Goal: Task Accomplishment & Management: Use online tool/utility

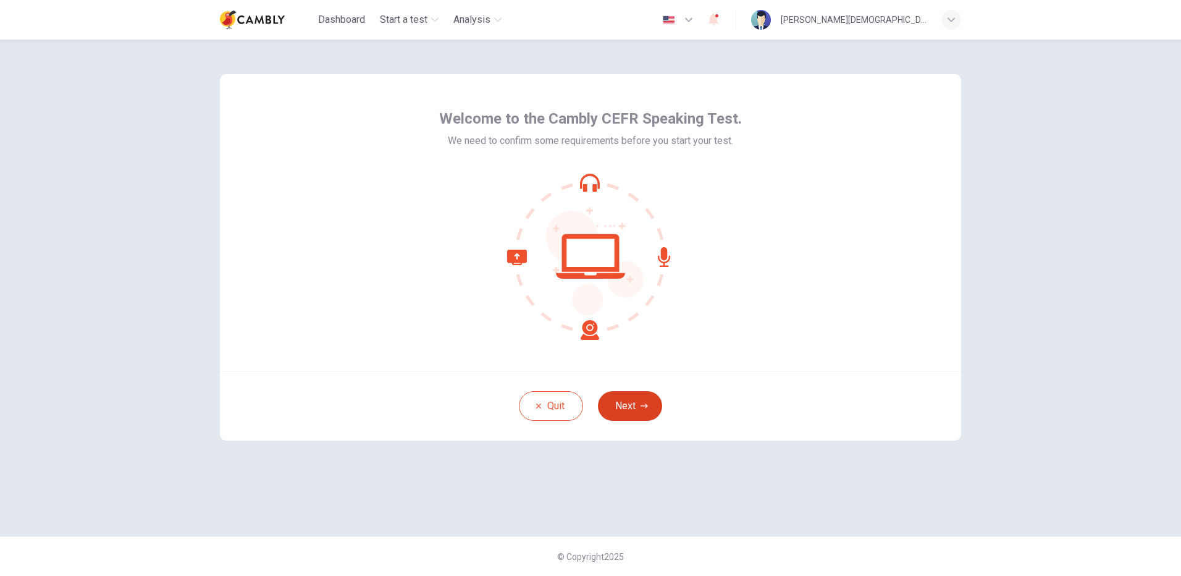
click at [642, 408] on icon "button" at bounding box center [644, 405] width 7 height 7
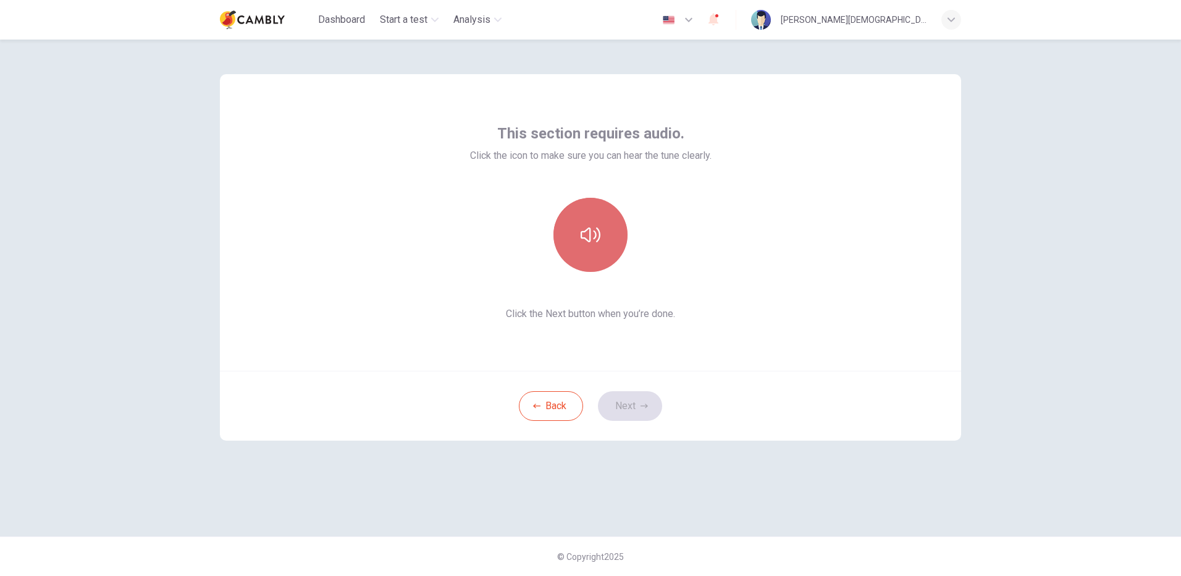
click at [598, 256] on button "button" at bounding box center [590, 235] width 74 height 74
click at [643, 406] on icon "button" at bounding box center [644, 405] width 7 height 7
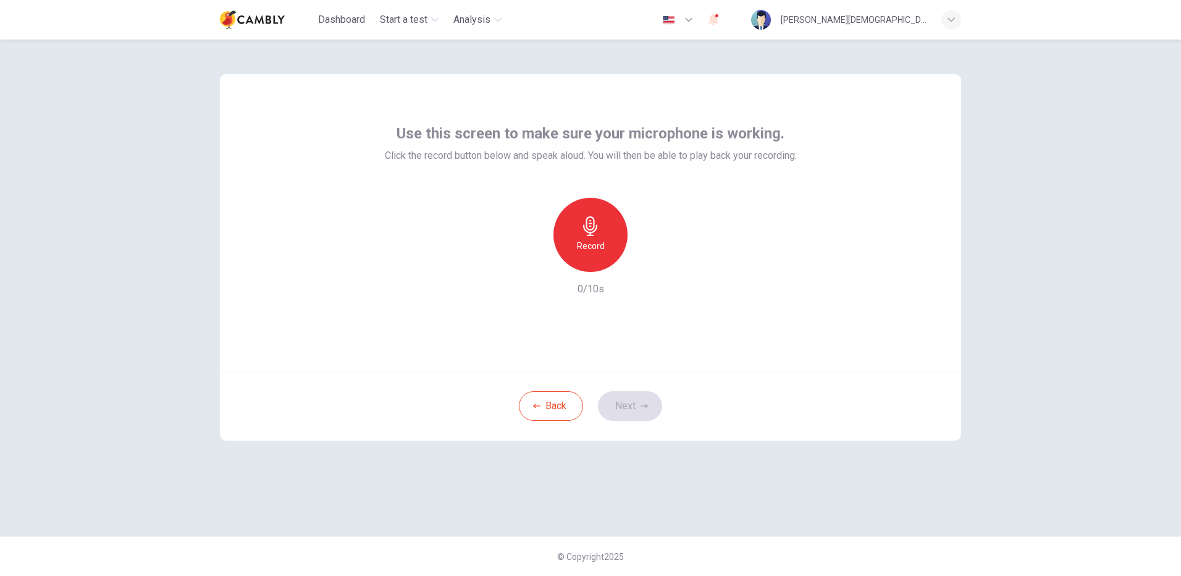
click at [594, 252] on h6 "Record" at bounding box center [591, 245] width 28 height 15
click at [644, 264] on icon "button" at bounding box center [647, 262] width 12 height 12
click at [628, 413] on button "Next" at bounding box center [630, 406] width 64 height 30
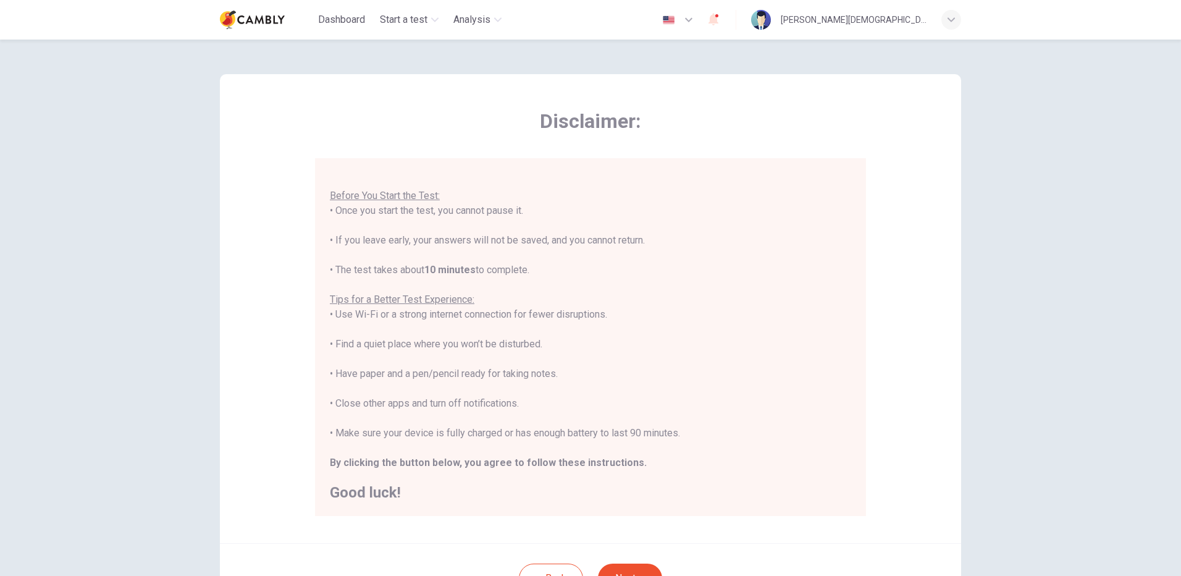
scroll to position [111, 0]
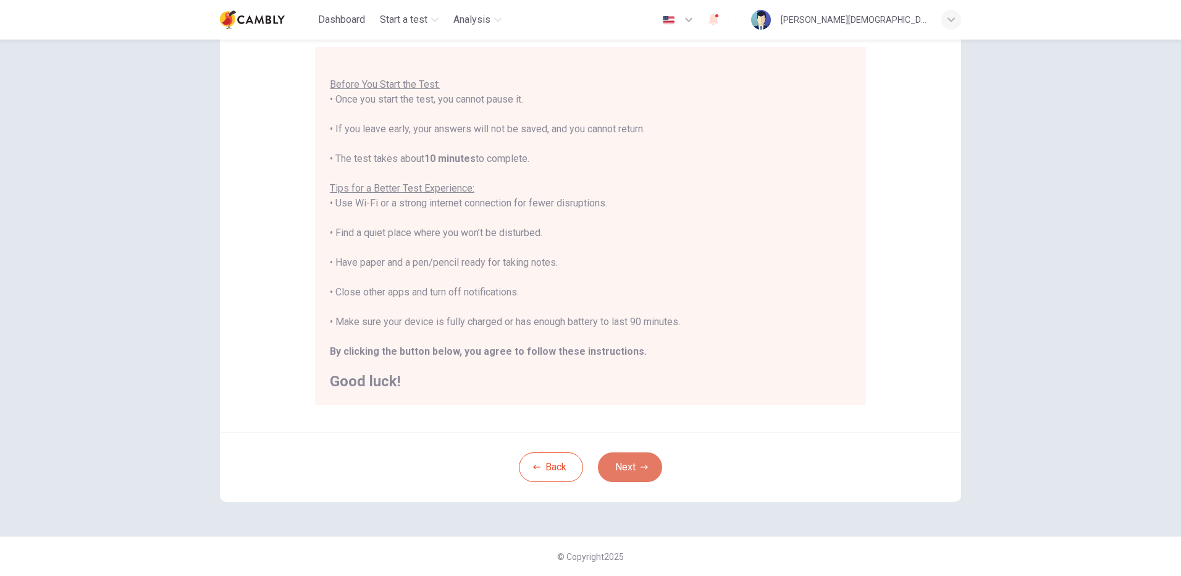
click at [618, 464] on button "Next" at bounding box center [630, 467] width 64 height 30
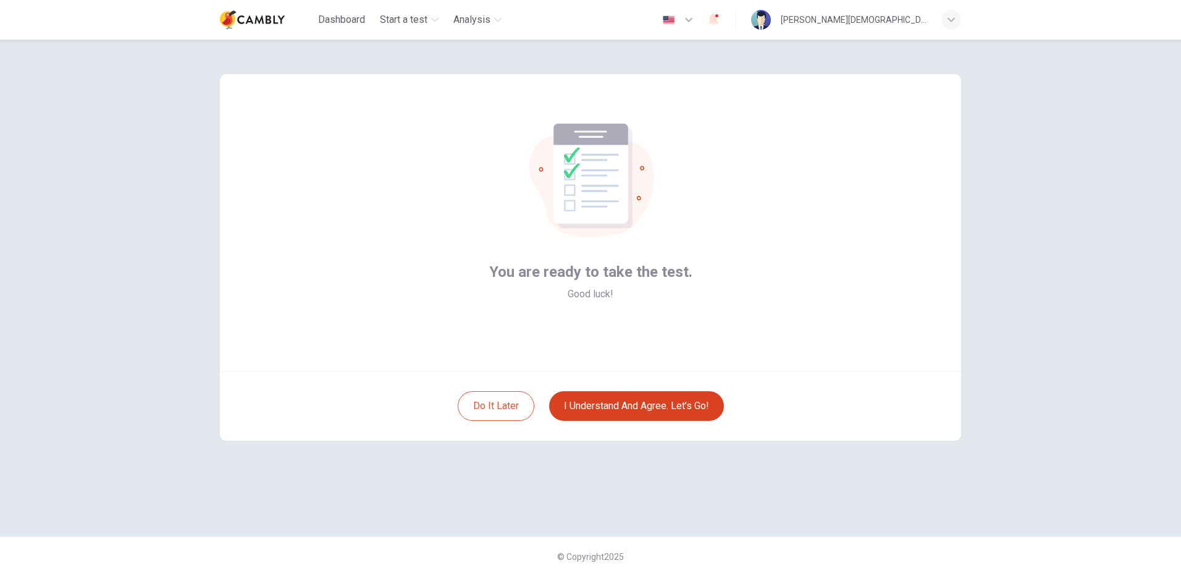
click at [607, 409] on button "I understand and agree. Let’s go!" at bounding box center [636, 406] width 175 height 30
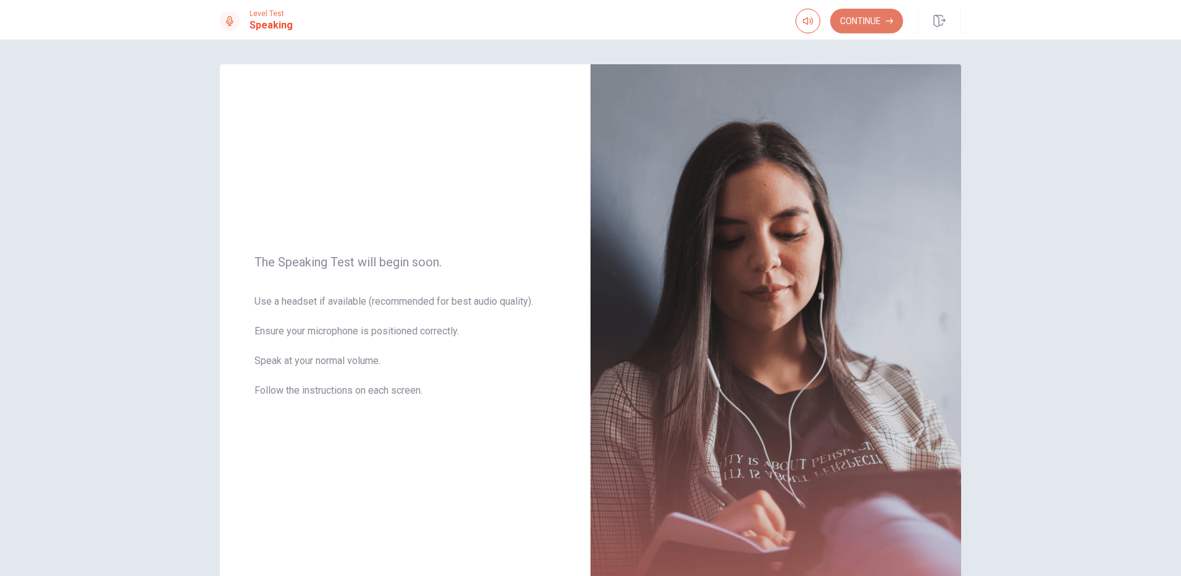
click at [853, 25] on button "Continue" at bounding box center [866, 21] width 73 height 25
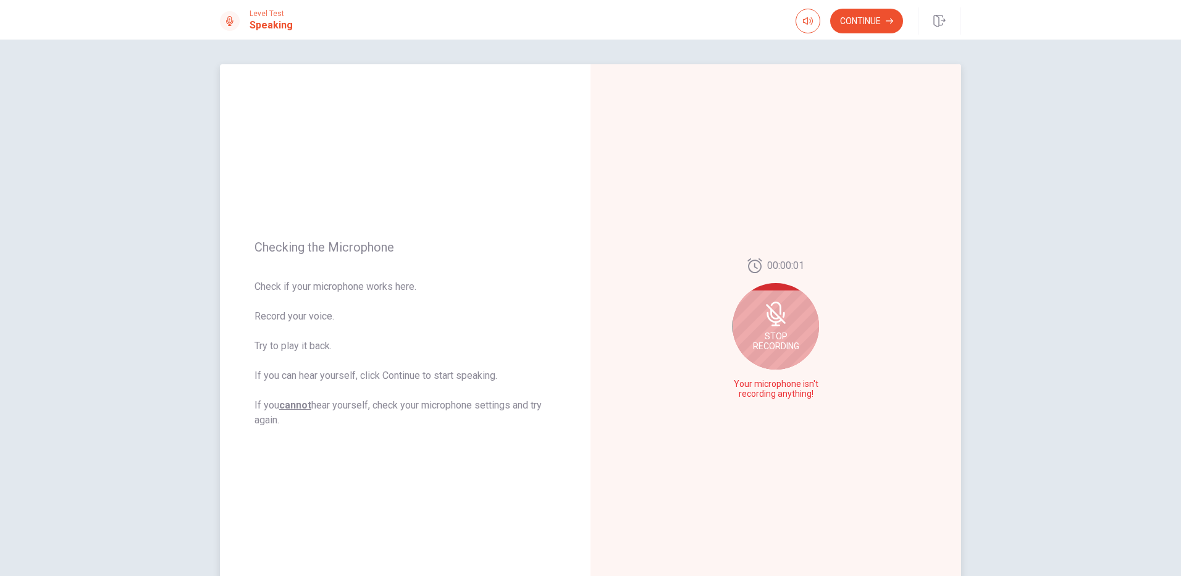
click at [764, 337] on span "Stop Recording" at bounding box center [776, 341] width 46 height 20
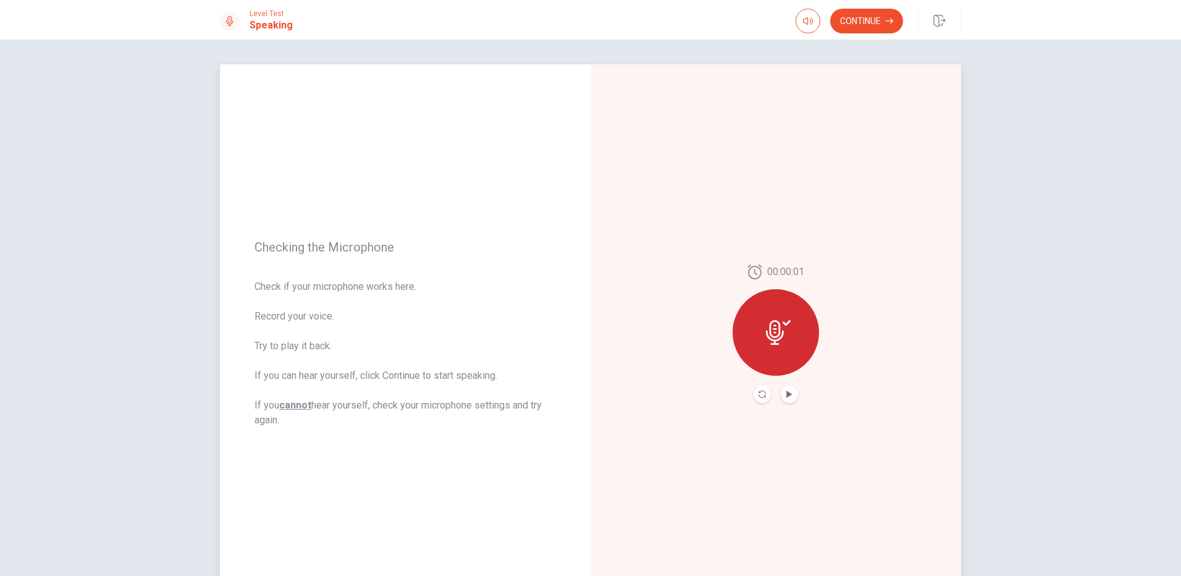
click at [766, 337] on icon at bounding box center [775, 332] width 18 height 25
click at [789, 399] on button "Play Audio" at bounding box center [789, 393] width 17 height 17
click at [788, 398] on button "Pause Audio" at bounding box center [789, 393] width 17 height 17
click at [780, 351] on div at bounding box center [776, 332] width 86 height 86
click at [777, 332] on icon at bounding box center [775, 332] width 18 height 25
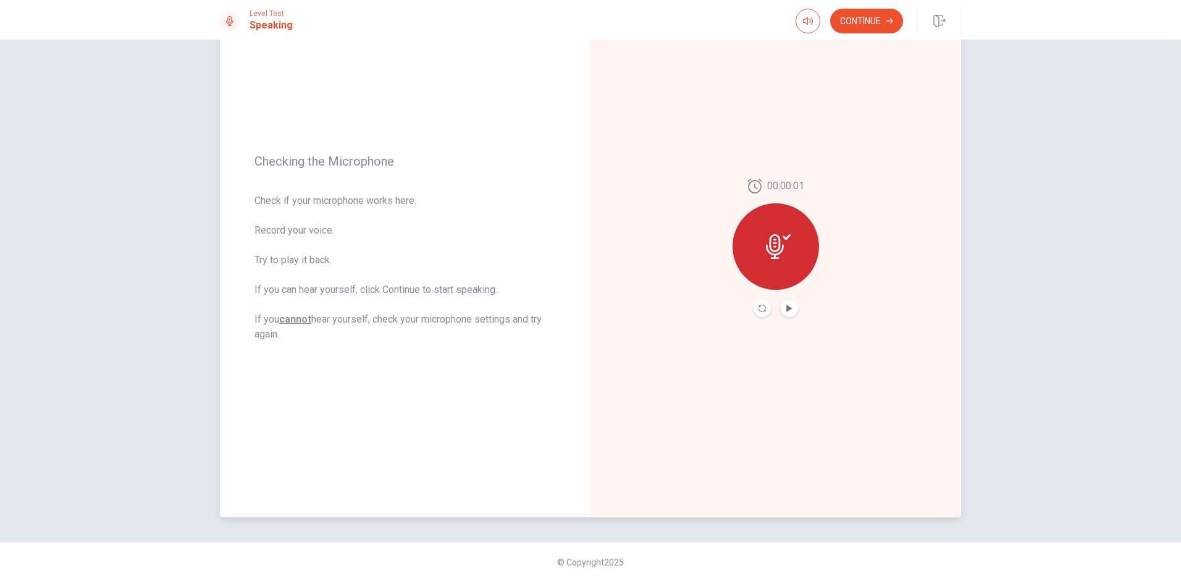
scroll to position [91, 0]
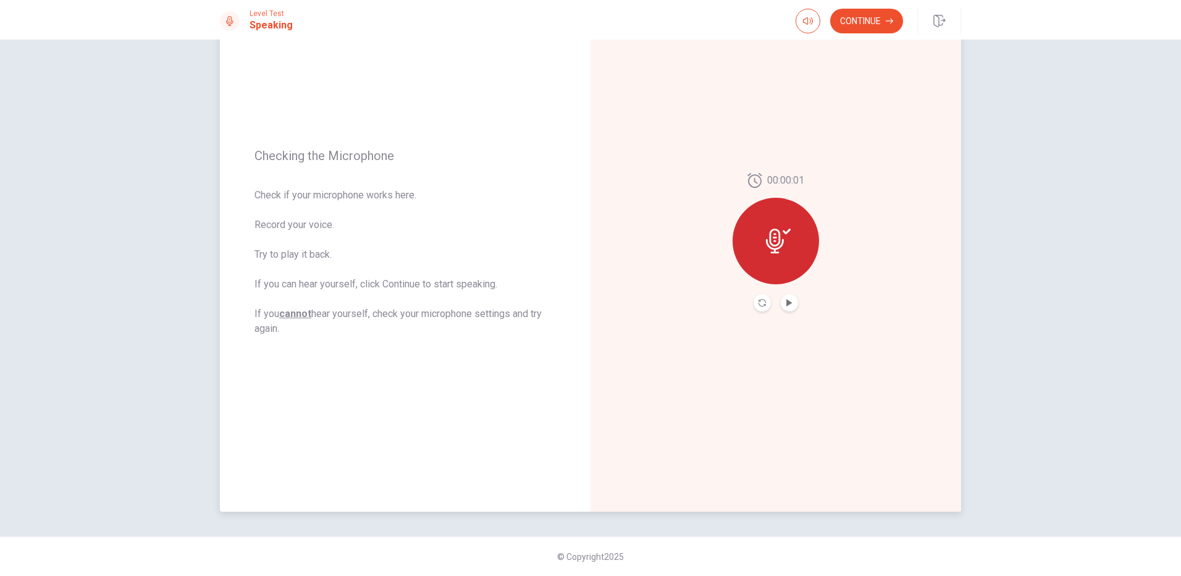
click at [762, 234] on div at bounding box center [776, 241] width 86 height 86
click at [766, 242] on icon at bounding box center [775, 241] width 18 height 25
click at [806, 22] on icon "button" at bounding box center [808, 21] width 10 height 10
click at [836, 22] on button "Continue" at bounding box center [866, 21] width 73 height 25
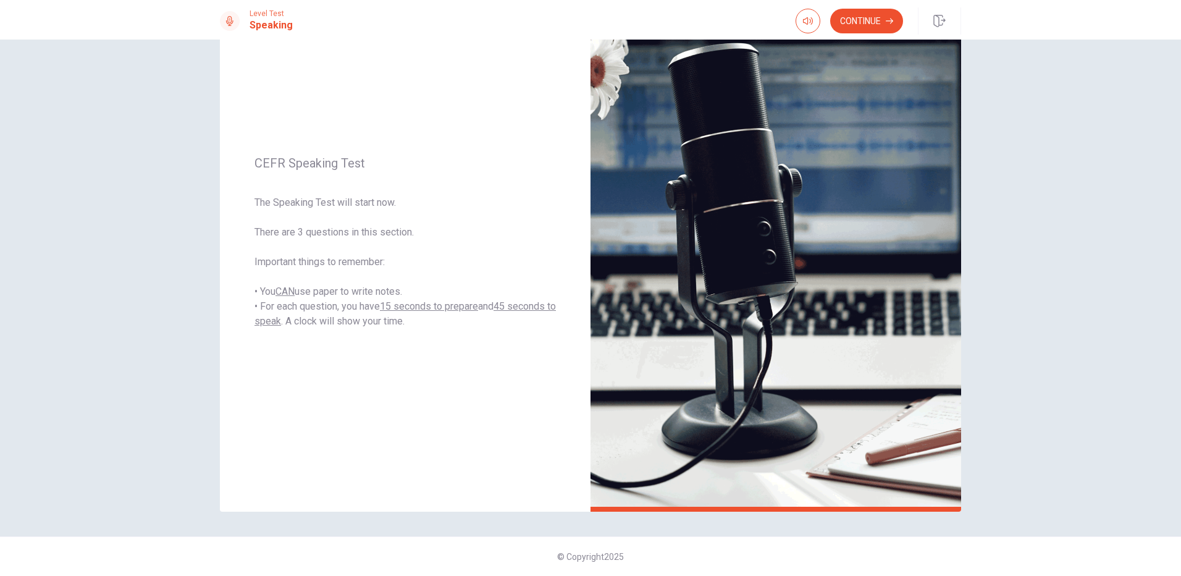
click at [230, 22] on icon at bounding box center [230, 21] width 10 height 10
click at [868, 26] on button "Continue" at bounding box center [866, 21] width 73 height 25
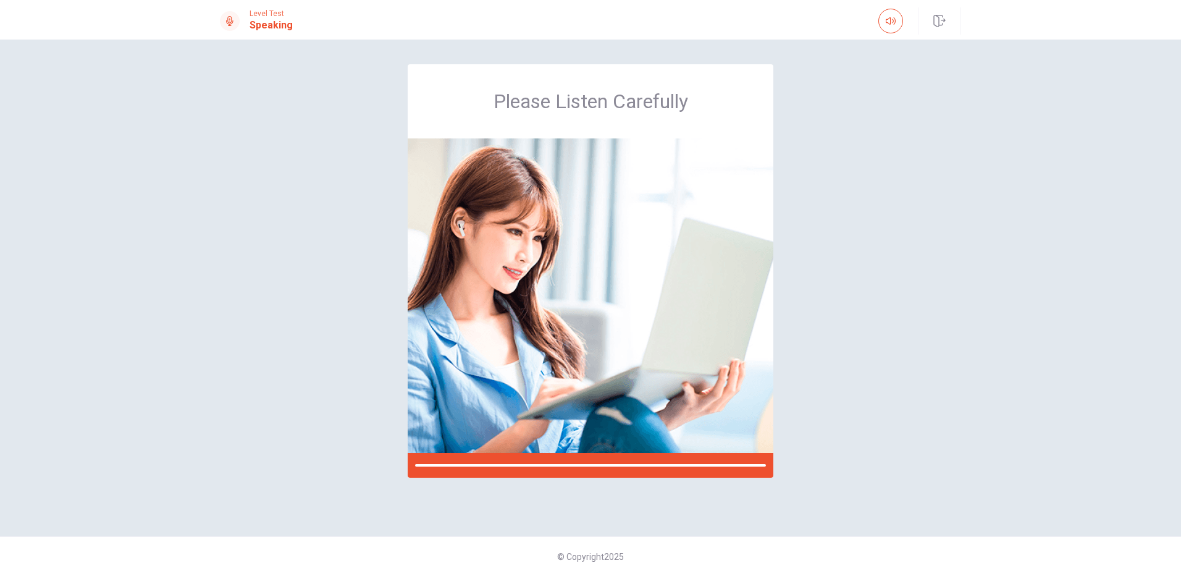
scroll to position [0, 0]
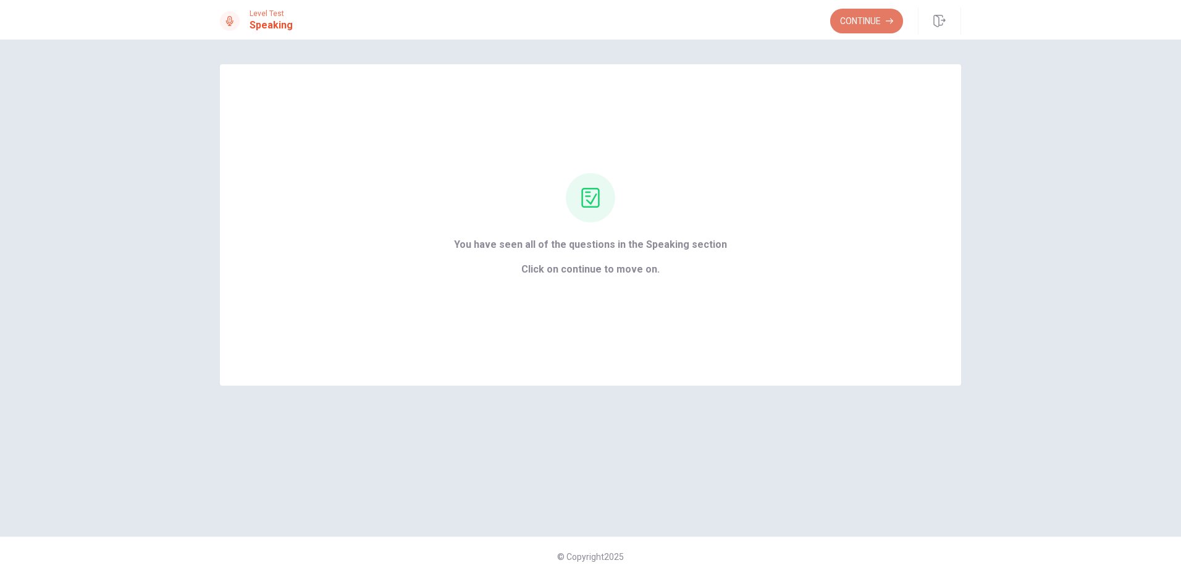
click at [860, 23] on button "Continue" at bounding box center [866, 21] width 73 height 25
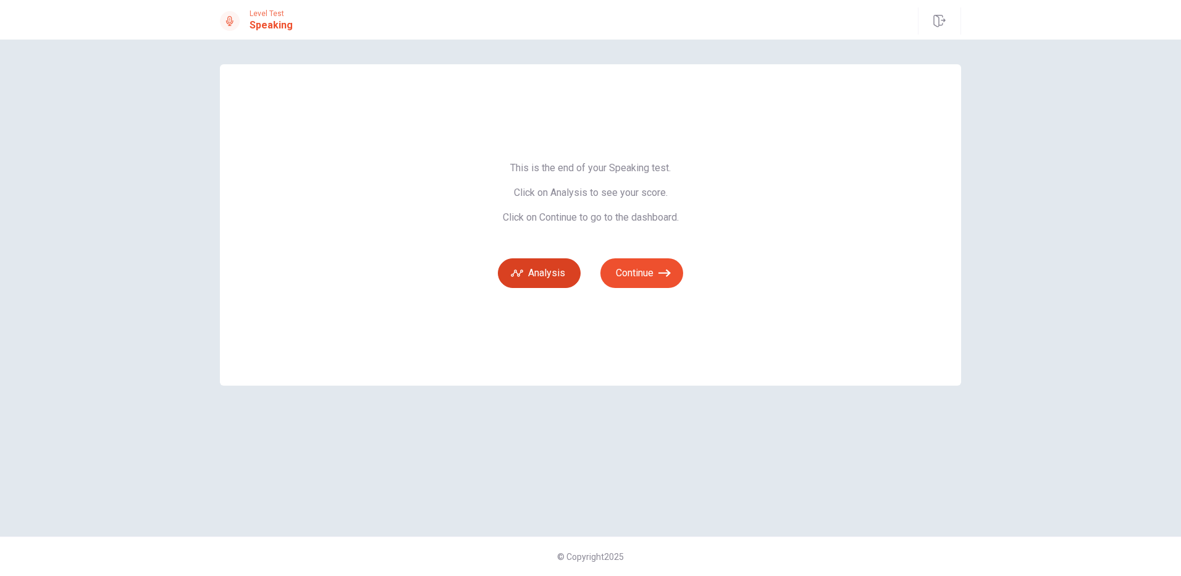
click at [542, 282] on button "Analysis" at bounding box center [539, 273] width 83 height 30
